Goal: Information Seeking & Learning: Learn about a topic

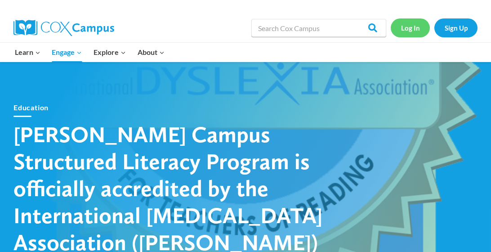
click at [402, 33] on link "Log In" at bounding box center [410, 27] width 39 height 18
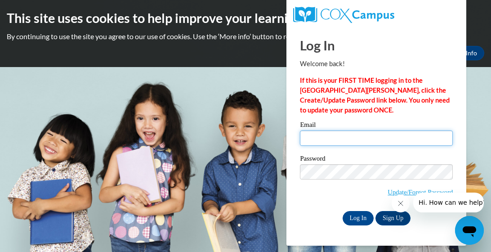
click at [307, 140] on input "Email" at bounding box center [376, 138] width 153 height 15
type input "andreacnetto@hotmail.com"
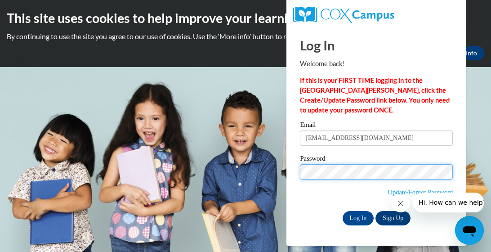
click at [343, 211] on input "Log In" at bounding box center [359, 218] width 32 height 14
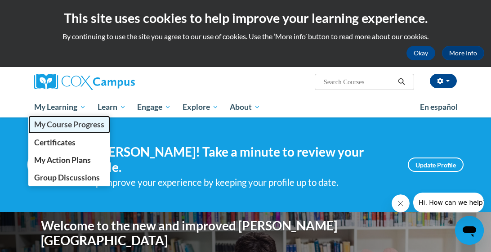
click at [72, 126] on span "My Course Progress" at bounding box center [69, 124] width 70 height 9
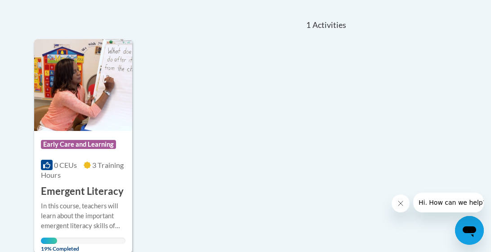
scroll to position [192, 0]
click at [82, 176] on div "0 CEUs 3 Training Hours" at bounding box center [83, 170] width 85 height 20
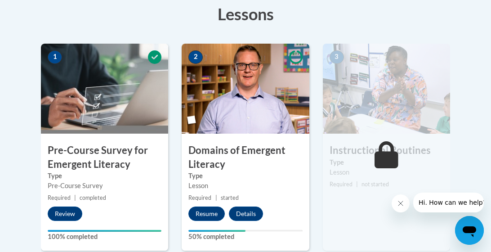
scroll to position [260, 0]
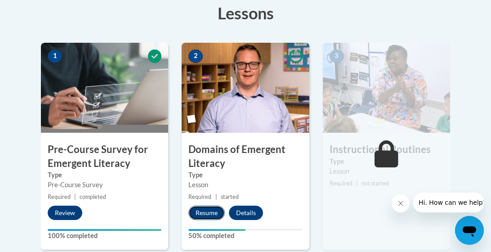
click at [212, 210] on button "Resume" at bounding box center [207, 213] width 36 height 14
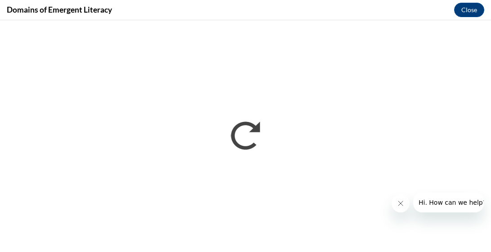
scroll to position [0, 0]
click at [399, 203] on icon "Close message from company" at bounding box center [400, 203] width 7 height 7
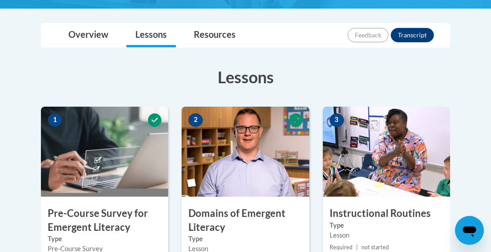
scroll to position [195, 0]
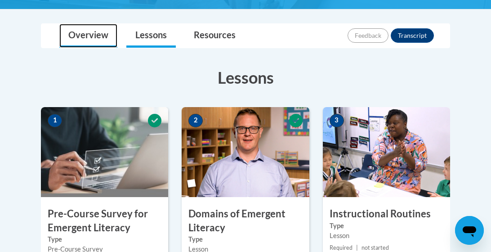
click at [107, 26] on link "Overview" at bounding box center [88, 36] width 58 height 24
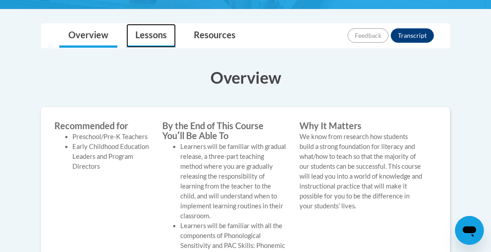
click at [129, 30] on link "Lessons" at bounding box center [151, 36] width 50 height 24
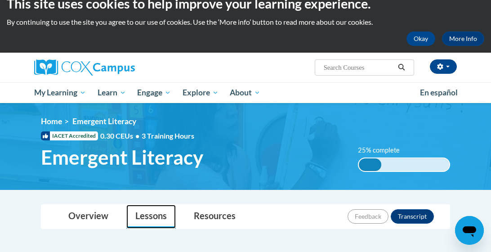
scroll to position [13, 0]
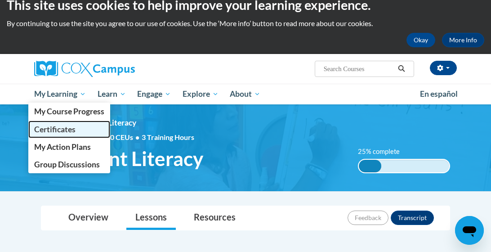
click at [60, 126] on span "Certificates" at bounding box center [54, 129] width 41 height 9
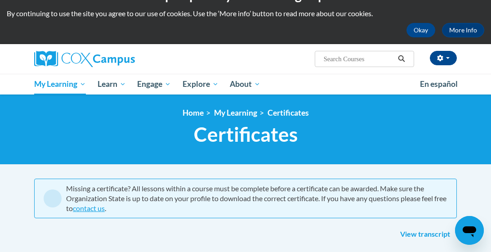
scroll to position [23, 0]
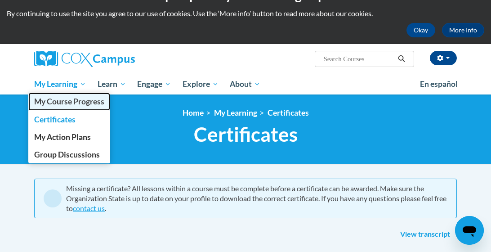
click at [65, 102] on span "My Course Progress" at bounding box center [69, 101] width 70 height 9
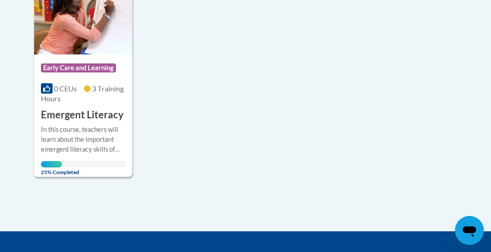
scroll to position [270, 0]
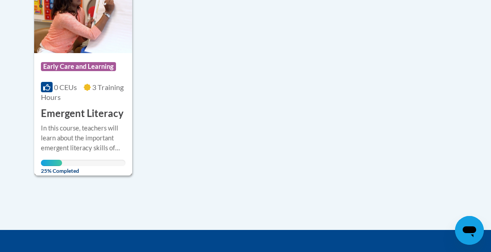
click at [83, 113] on h3 "Emergent Literacy" at bounding box center [82, 114] width 83 height 14
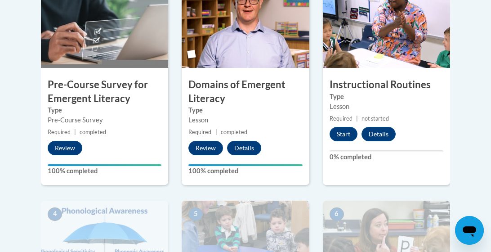
scroll to position [315, 0]
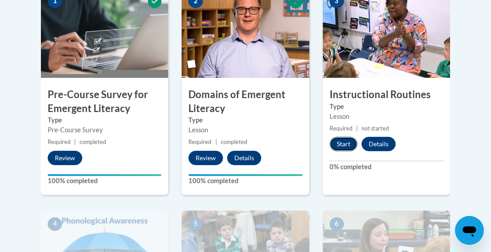
click at [343, 141] on button "Start" at bounding box center [344, 144] width 28 height 14
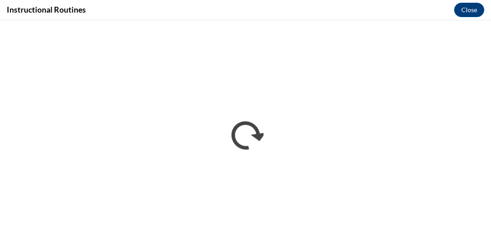
scroll to position [0, 0]
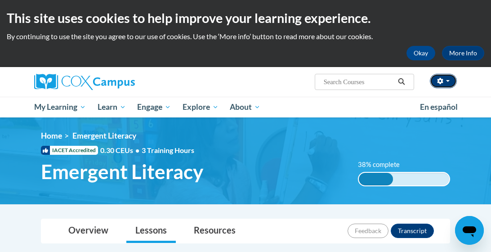
click at [452, 81] on button "button" at bounding box center [443, 81] width 27 height 14
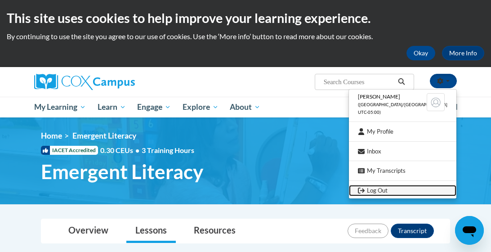
click at [389, 192] on link "Log Out" at bounding box center [403, 190] width 108 height 11
